Goal: Task Accomplishment & Management: Complete application form

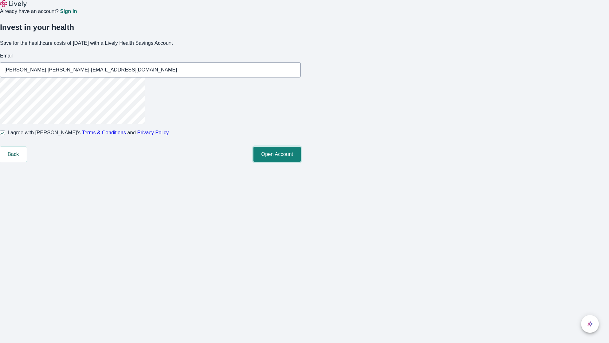
click at [301, 162] on button "Open Account" at bounding box center [277, 154] width 47 height 15
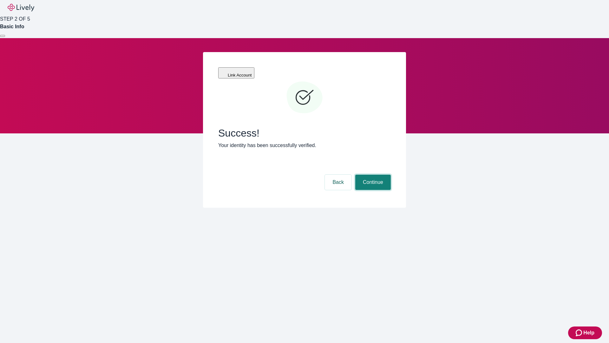
click at [372, 175] on button "Continue" at bounding box center [374, 182] width 36 height 15
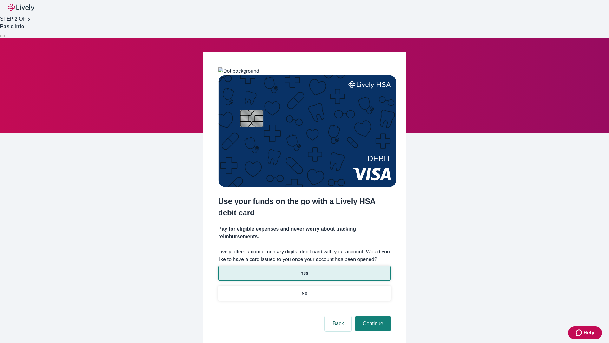
click at [304, 270] on p "Yes" at bounding box center [305, 273] width 8 height 7
click at [372, 316] on button "Continue" at bounding box center [374, 323] width 36 height 15
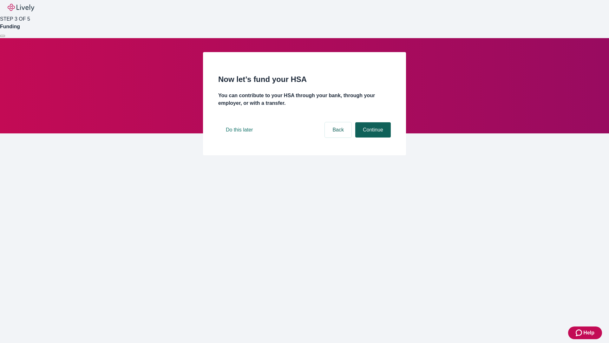
click at [372, 137] on button "Continue" at bounding box center [374, 129] width 36 height 15
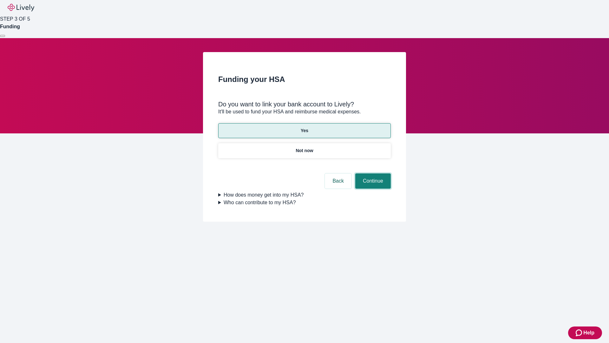
click at [372, 173] on button "Continue" at bounding box center [374, 180] width 36 height 15
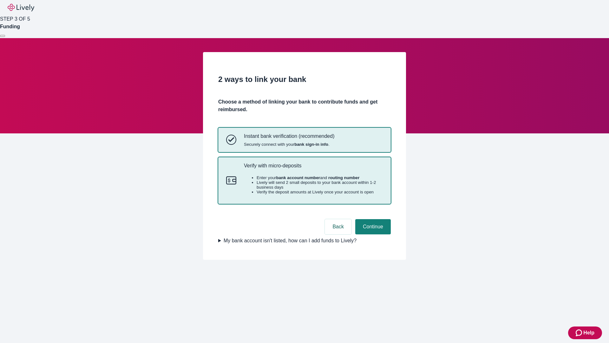
click at [313, 169] on p "Verify with micro-deposits" at bounding box center [313, 166] width 139 height 6
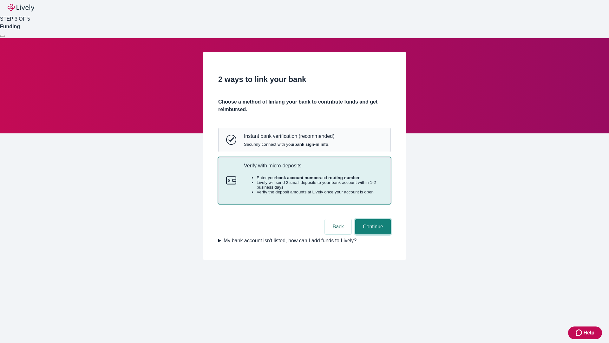
click at [372, 234] on button "Continue" at bounding box center [374, 226] width 36 height 15
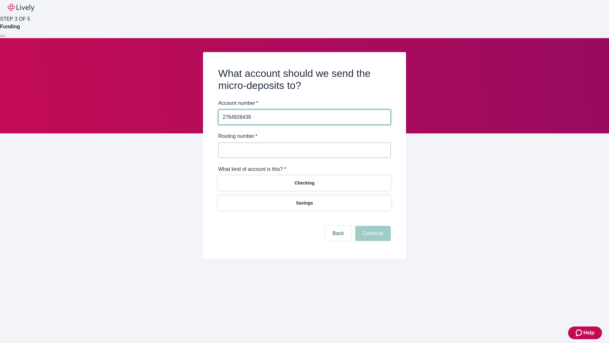
type input "2764926439"
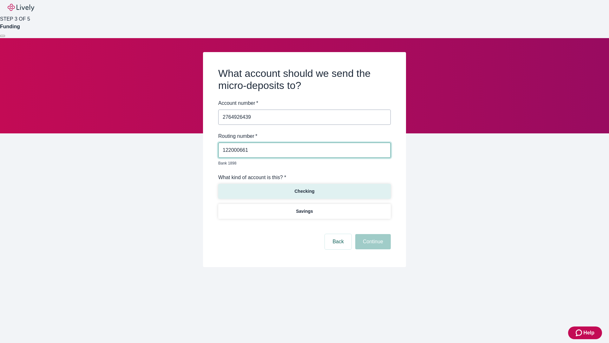
type input "122000661"
click at [304, 188] on p "Checking" at bounding box center [305, 191] width 20 height 7
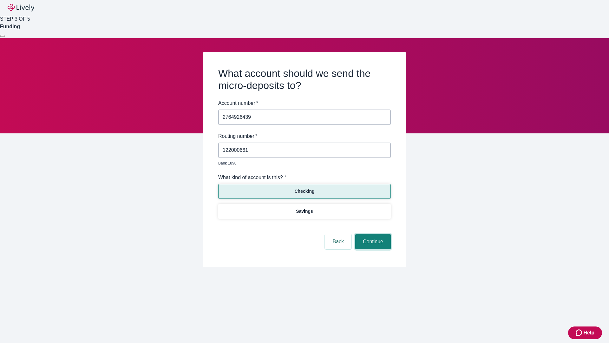
click at [372, 234] on button "Continue" at bounding box center [374, 241] width 36 height 15
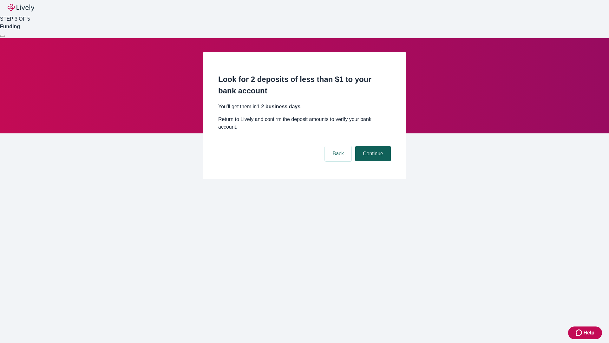
click at [372, 146] on button "Continue" at bounding box center [374, 153] width 36 height 15
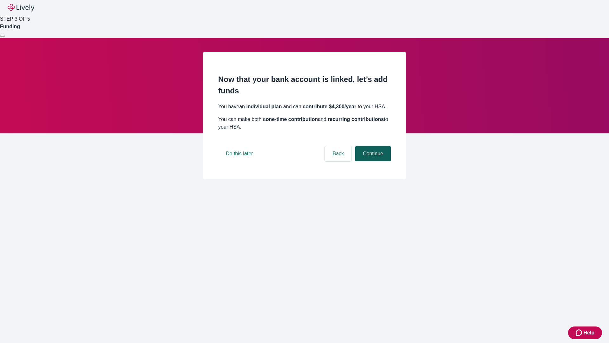
click at [372, 161] on button "Continue" at bounding box center [374, 153] width 36 height 15
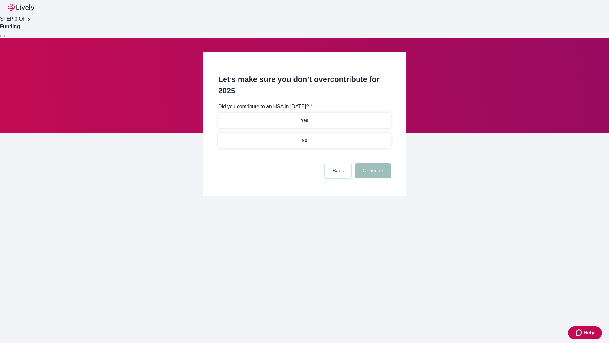
click at [304, 137] on p "No" at bounding box center [305, 140] width 6 height 7
click at [372, 163] on button "Continue" at bounding box center [374, 170] width 36 height 15
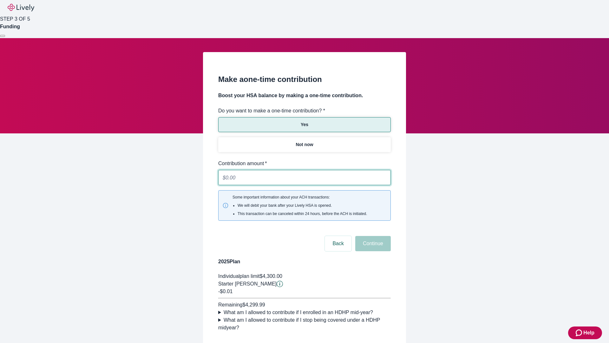
type input "0.01"
click at [372, 236] on button "Continue" at bounding box center [374, 243] width 36 height 15
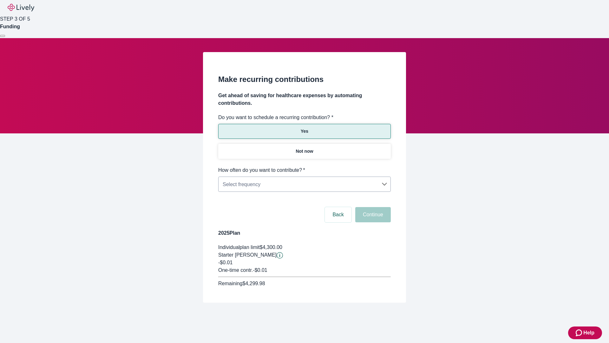
click at [304, 166] on body "Help STEP 3 OF 5 Funding Make recurring contributions Get ahead of saving for h…" at bounding box center [304, 166] width 609 height 333
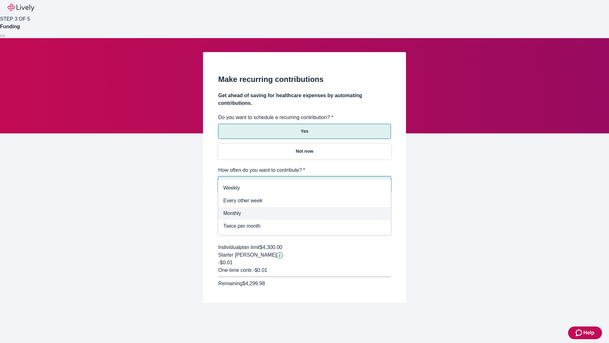
click at [305, 213] on span "Monthly" at bounding box center [304, 214] width 163 height 8
type input "Monthly"
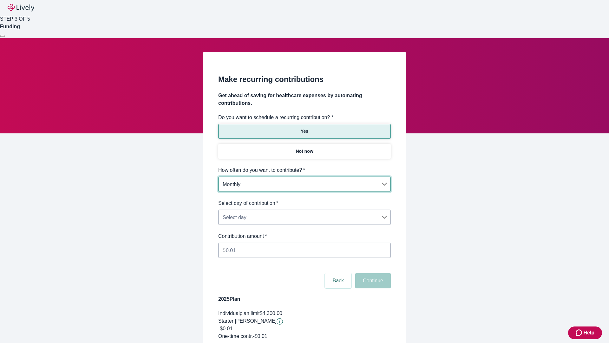
click at [304, 199] on body "Help STEP 3 OF 5 Funding Make recurring contributions Get ahead of saving for h…" at bounding box center [304, 199] width 609 height 399
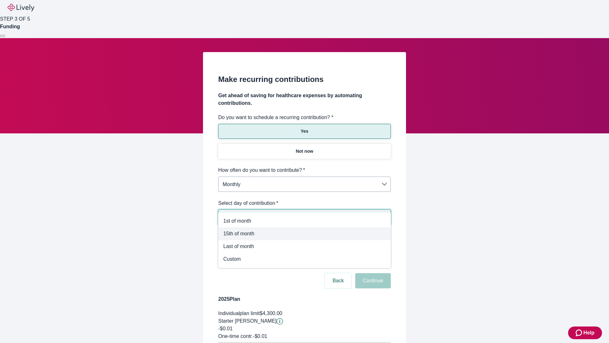
click at [305, 234] on span "15th of month" at bounding box center [304, 234] width 163 height 8
type input "Monthly15th"
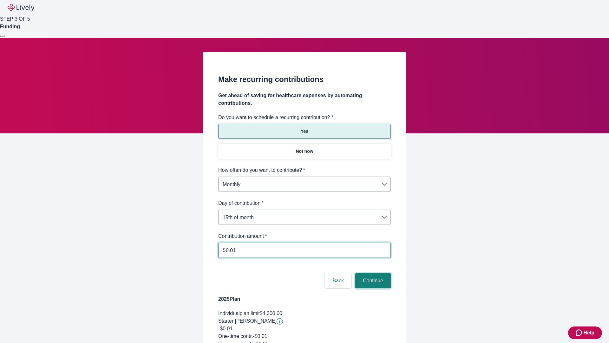
click at [372, 273] on button "Continue" at bounding box center [374, 280] width 36 height 15
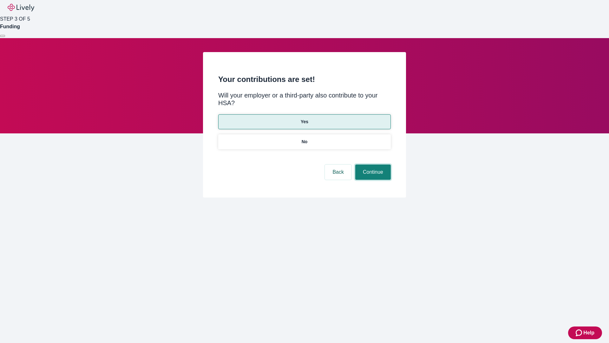
click at [372, 164] on button "Continue" at bounding box center [374, 171] width 36 height 15
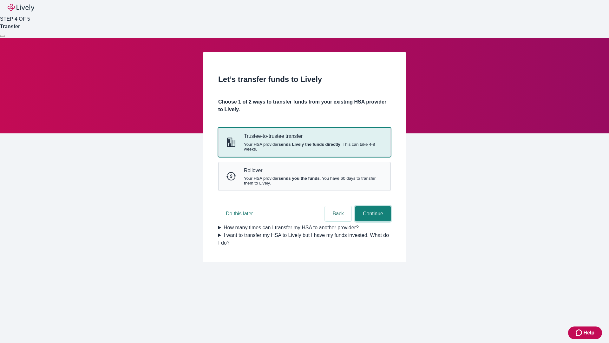
click at [372, 221] on button "Continue" at bounding box center [374, 213] width 36 height 15
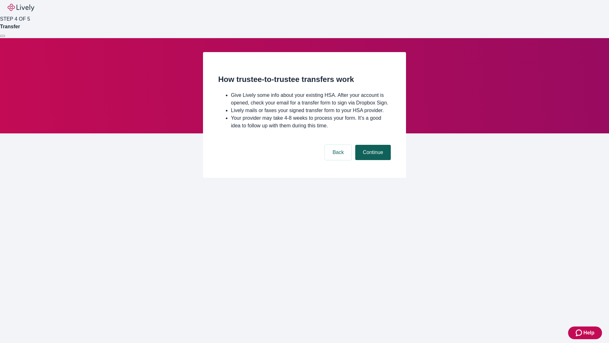
click at [372, 160] on button "Continue" at bounding box center [374, 152] width 36 height 15
